Goal: Task Accomplishment & Management: Use online tool/utility

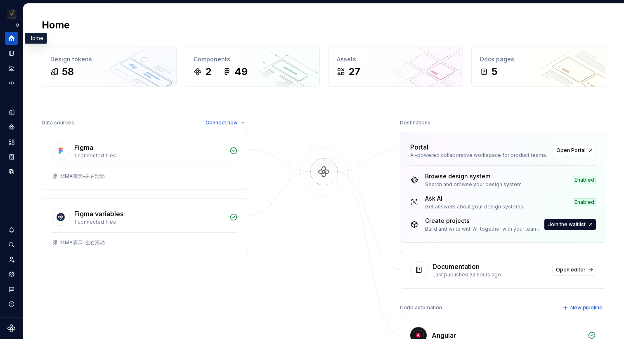
click at [12, 38] on icon "Home" at bounding box center [12, 38] width 6 height 6
click at [317, 260] on div at bounding box center [324, 235] width 82 height 237
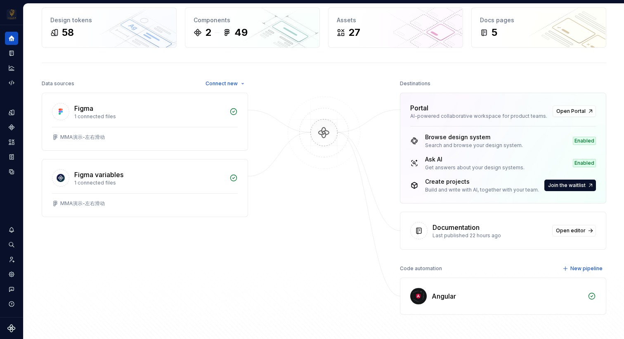
scroll to position [20, 0]
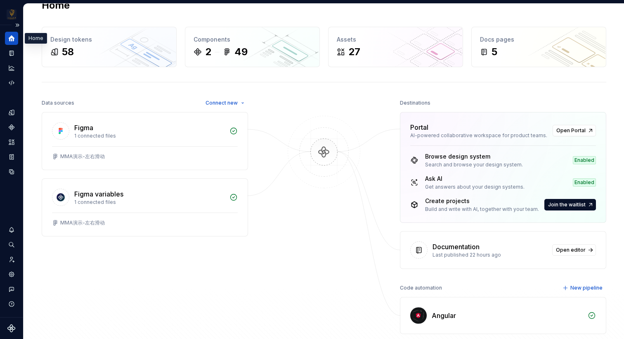
click at [12, 38] on icon "Home" at bounding box center [11, 38] width 7 height 7
click at [19, 24] on button "Expand sidebar" at bounding box center [18, 25] width 12 height 12
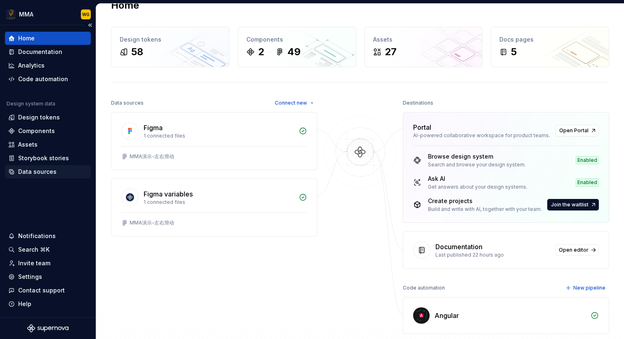
click at [47, 175] on div "Data sources" at bounding box center [37, 172] width 38 height 8
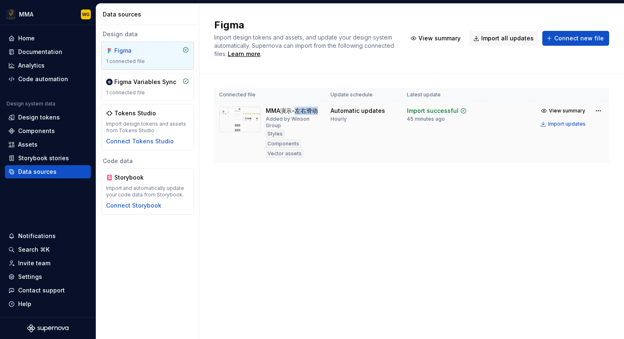
drag, startPoint x: 297, startPoint y: 111, endPoint x: 318, endPoint y: 111, distance: 21.0
click at [318, 111] on div "MMA演示-左右滑动 Added by Winson Group Styles Components Vector assets" at bounding box center [293, 132] width 55 height 51
click at [35, 39] on div "Home" at bounding box center [47, 38] width 79 height 8
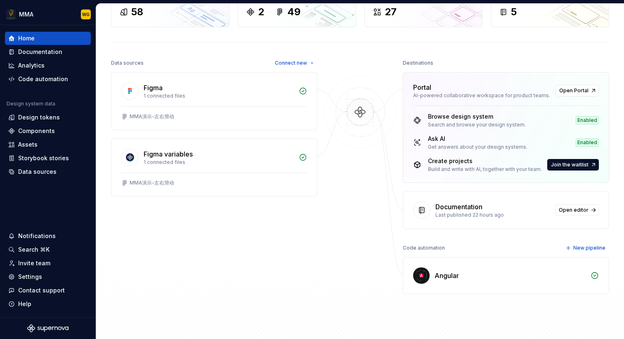
scroll to position [77, 0]
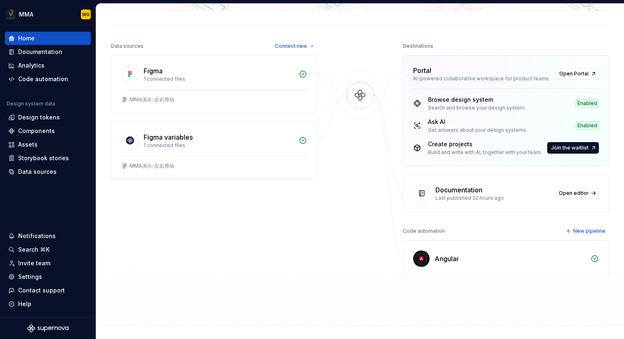
click at [415, 254] on img at bounding box center [421, 259] width 16 height 16
click at [581, 232] on span "New pipeline" at bounding box center [589, 231] width 32 height 7
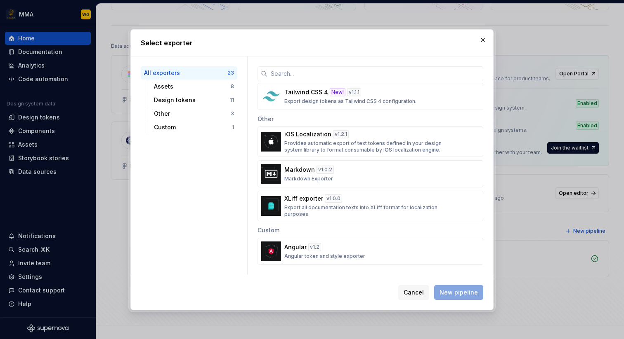
scroll to position [577, 0]
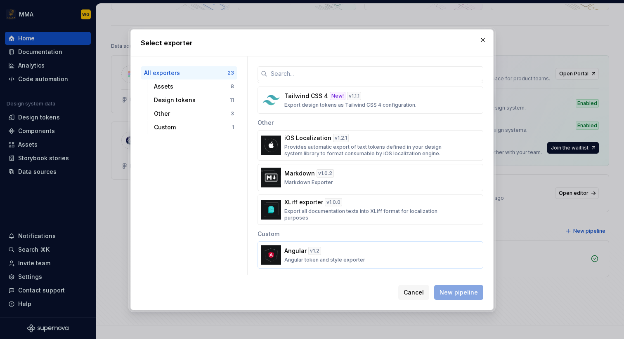
click at [371, 251] on div "Angular v 1.2 Angular token and style exporter" at bounding box center [367, 255] width 167 height 16
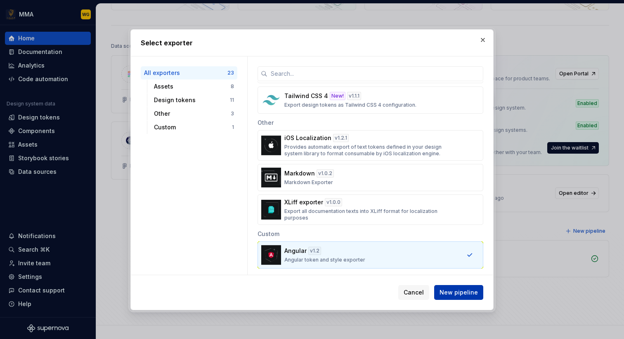
click at [447, 294] on span "New pipeline" at bounding box center [458, 293] width 38 height 8
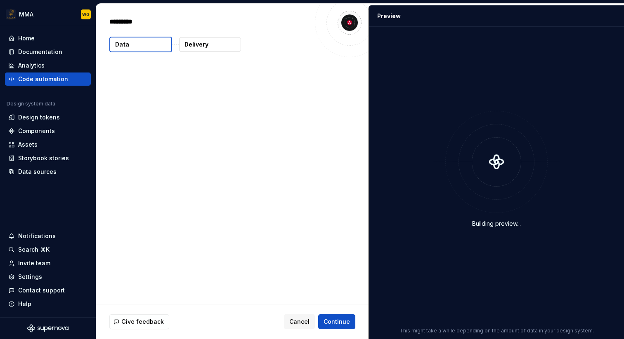
type textarea "*"
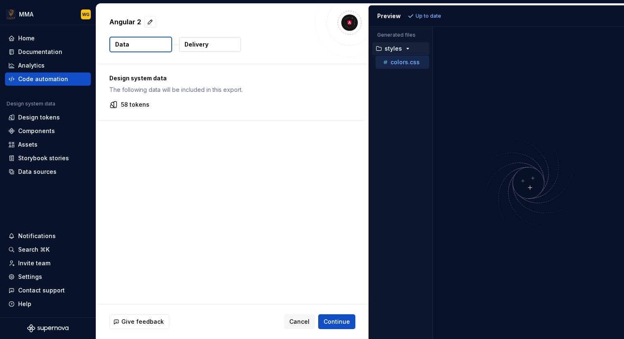
click at [403, 61] on p "colors.css" at bounding box center [404, 62] width 29 height 7
click at [397, 49] on p "styles" at bounding box center [392, 48] width 17 height 7
click at [397, 61] on p "colors.css" at bounding box center [404, 62] width 29 height 7
